Goal: Transaction & Acquisition: Obtain resource

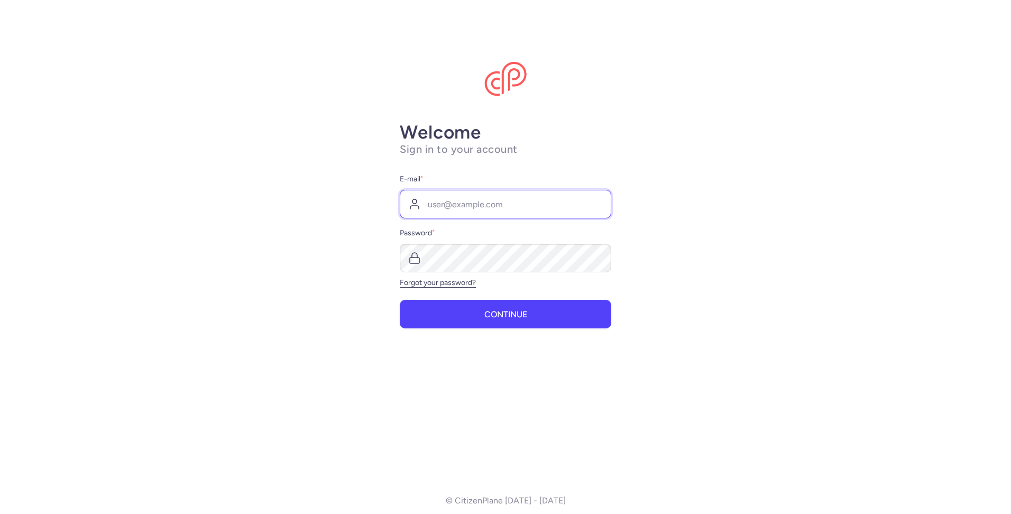
click at [432, 205] on input "E-mail *" at bounding box center [506, 204] width 212 height 29
paste input "info3@lyubosvit.com.ua"
type input "info3@lyubosvit.com.ua"
click at [647, 266] on main "Welcome Sign in to your account E-mail * info3@lyubosvit.com.ua Password * Forg…" at bounding box center [505, 257] width 1011 height 514
click at [657, 332] on main "Welcome Sign in to your account E-mail * info3@lyubosvit.com.ua Password * Forg…" at bounding box center [505, 257] width 1011 height 514
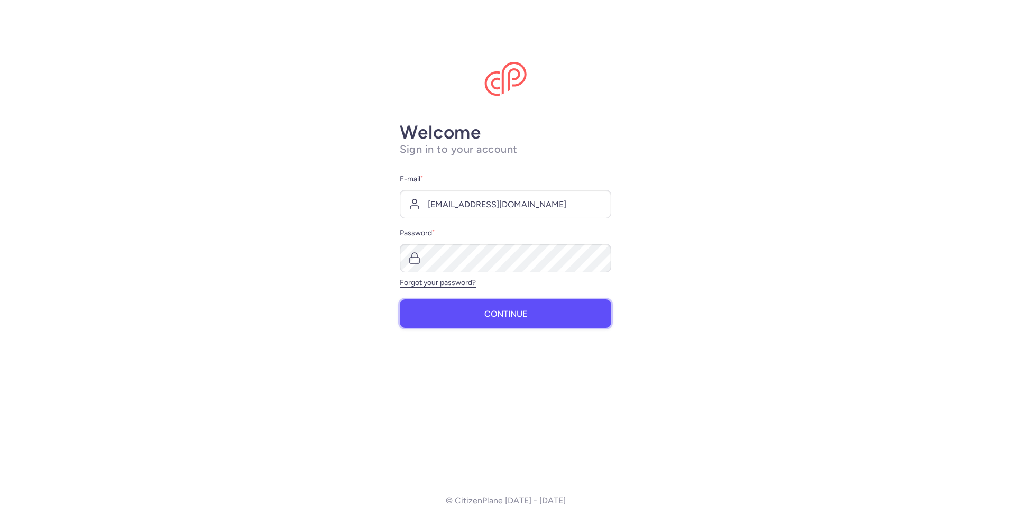
click at [537, 313] on button "Continue" at bounding box center [506, 313] width 212 height 29
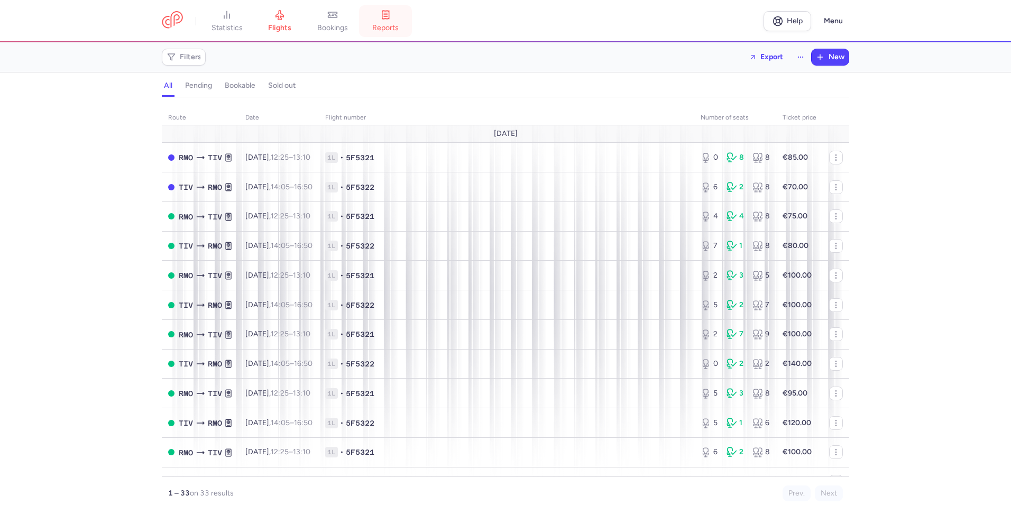
click at [385, 19] on icon at bounding box center [385, 15] width 11 height 11
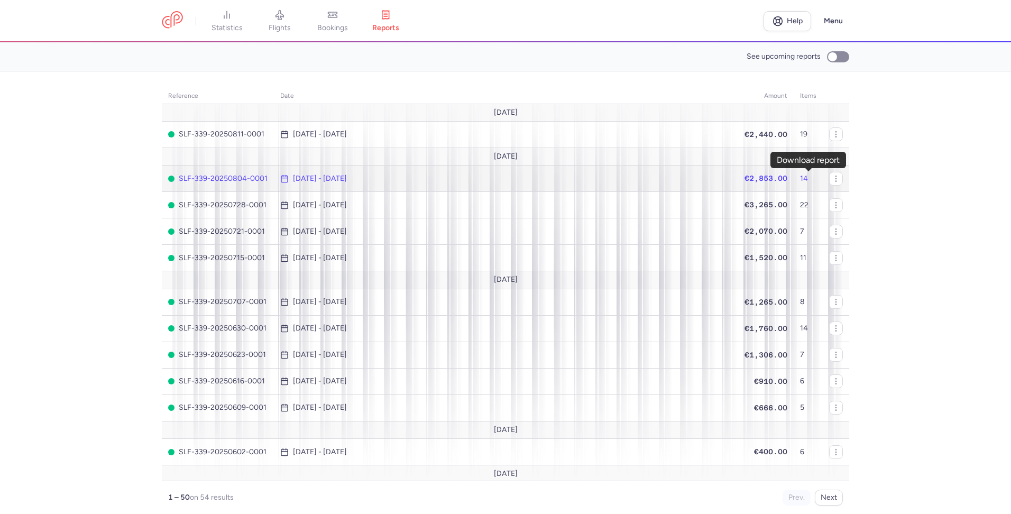
click at [0, 0] on icon "button" at bounding box center [0, 0] width 0 height 0
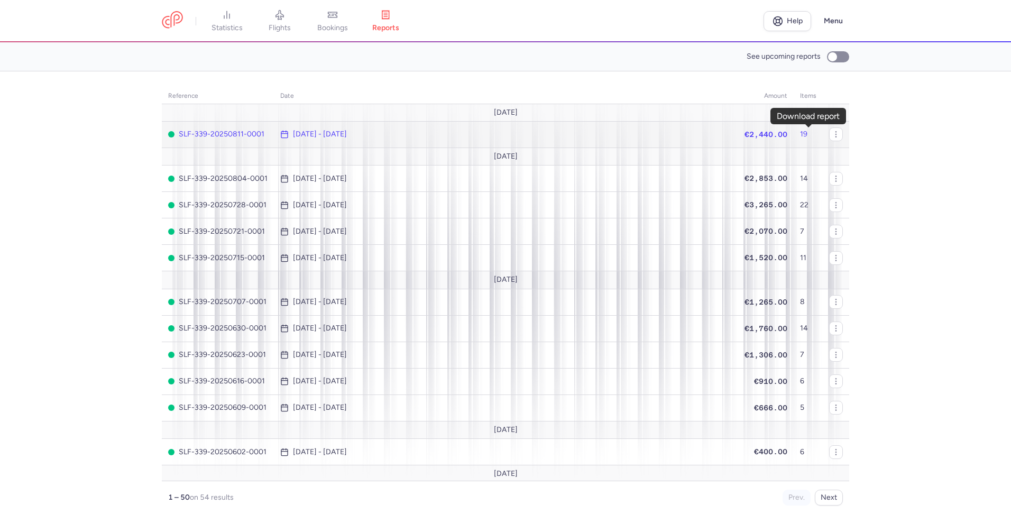
click at [0, 0] on icon "button" at bounding box center [0, 0] width 0 height 0
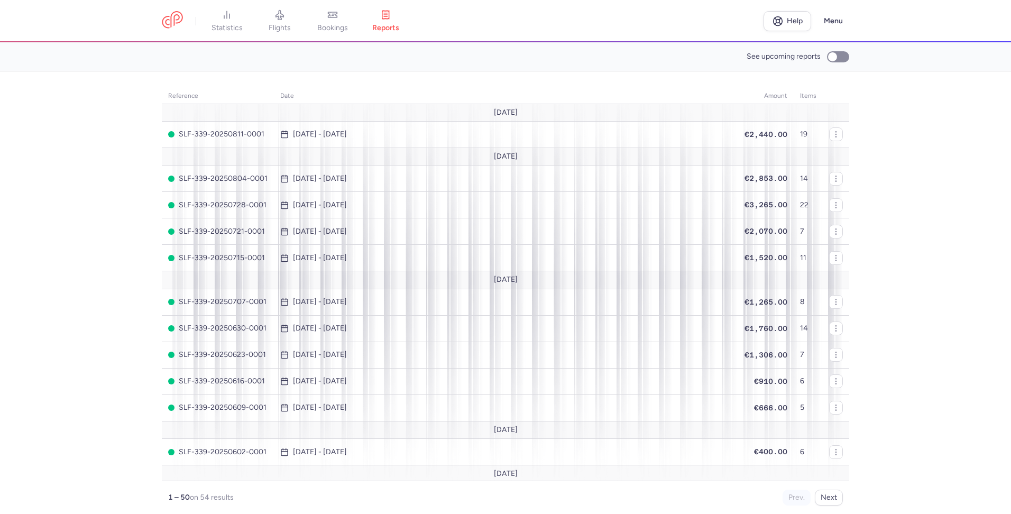
click at [982, 56] on section "See upcoming reports" at bounding box center [505, 56] width 1011 height 29
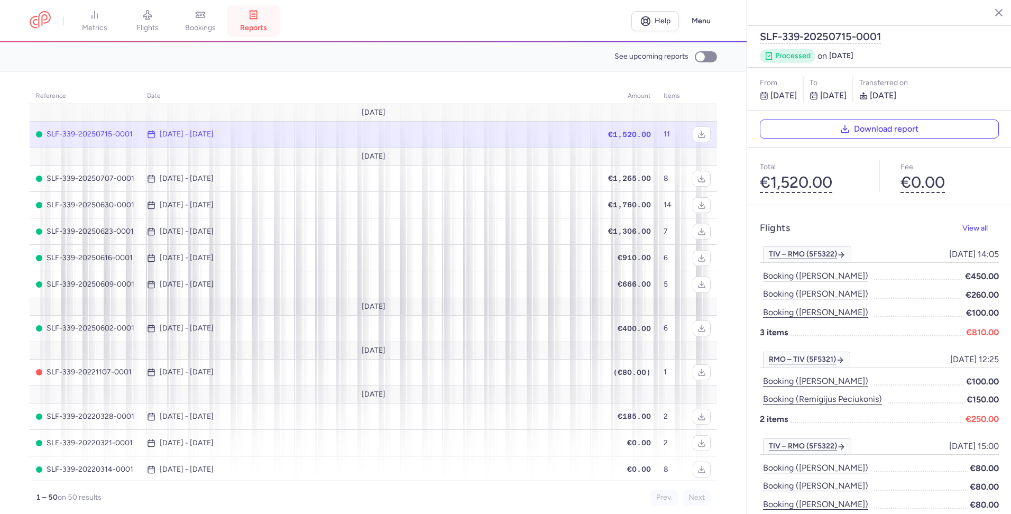
click at [258, 24] on span "reports" at bounding box center [253, 28] width 27 height 10
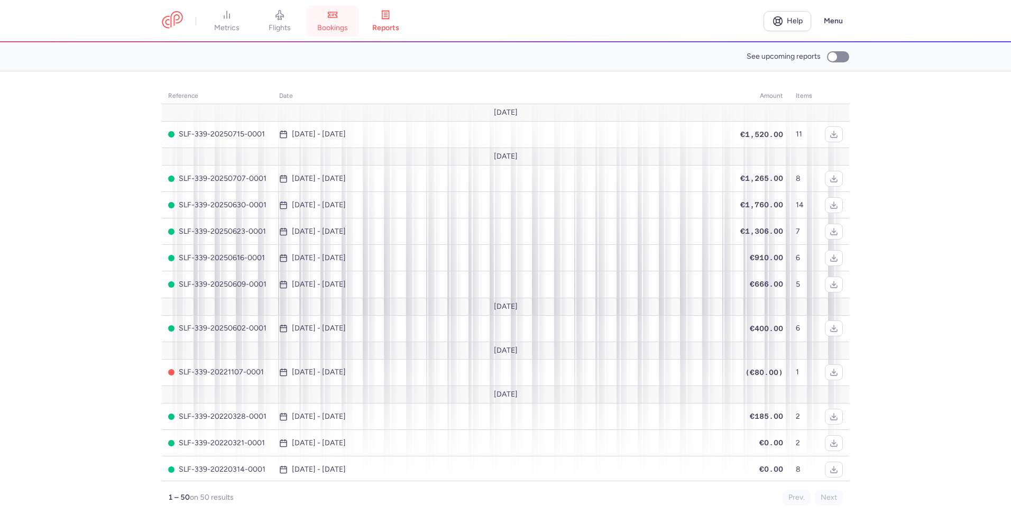
click at [335, 14] on icon at bounding box center [333, 14] width 3 height 0
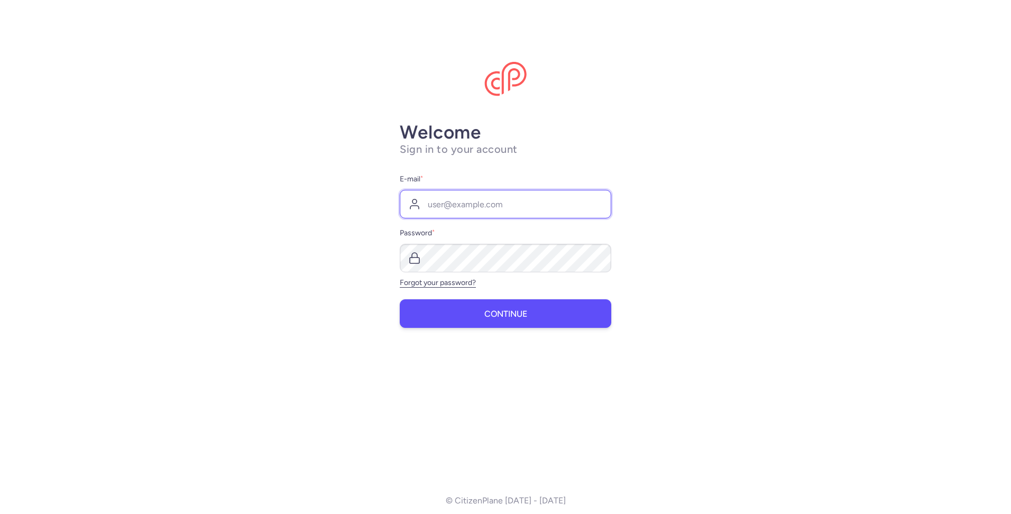
type input "[EMAIL_ADDRESS][DOMAIN_NAME]"
click at [473, 316] on button "Continue" at bounding box center [506, 313] width 212 height 29
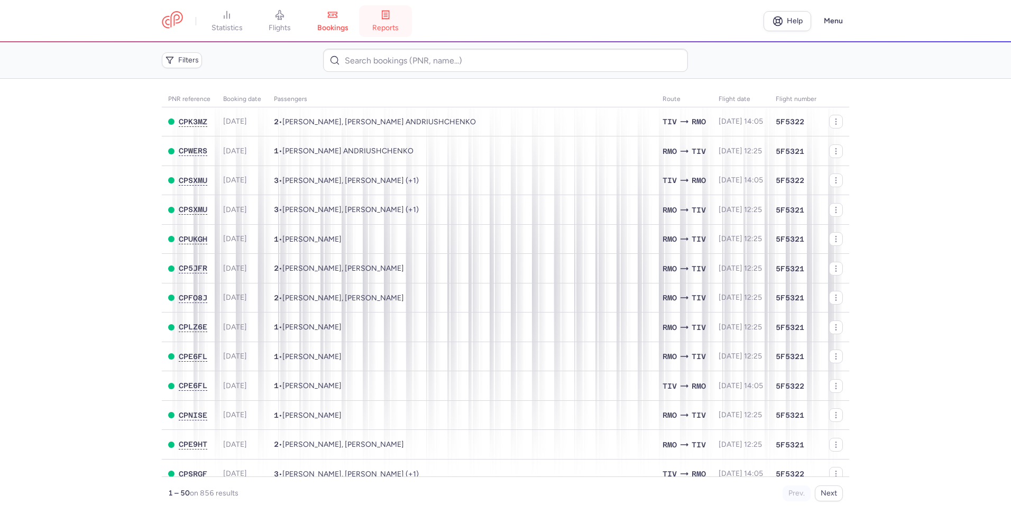
click at [388, 23] on span "reports" at bounding box center [385, 28] width 26 height 10
